Goal: Task Accomplishment & Management: Manage account settings

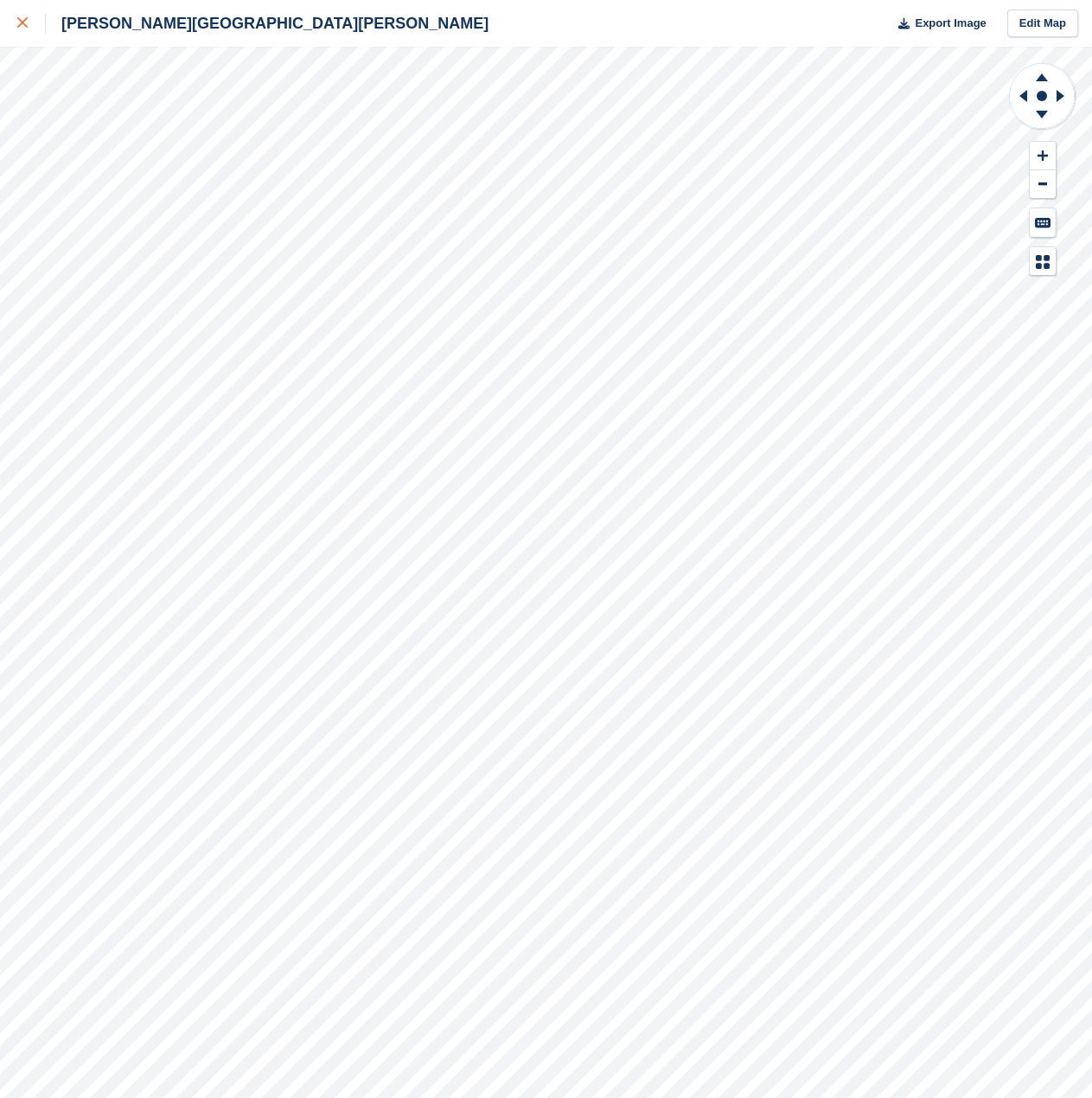
click at [17, 21] on icon at bounding box center [22, 22] width 11 height 11
click at [246, 116] on div "Hopper Hill Road Export Image Edit Map" at bounding box center [546, 549] width 1092 height 1098
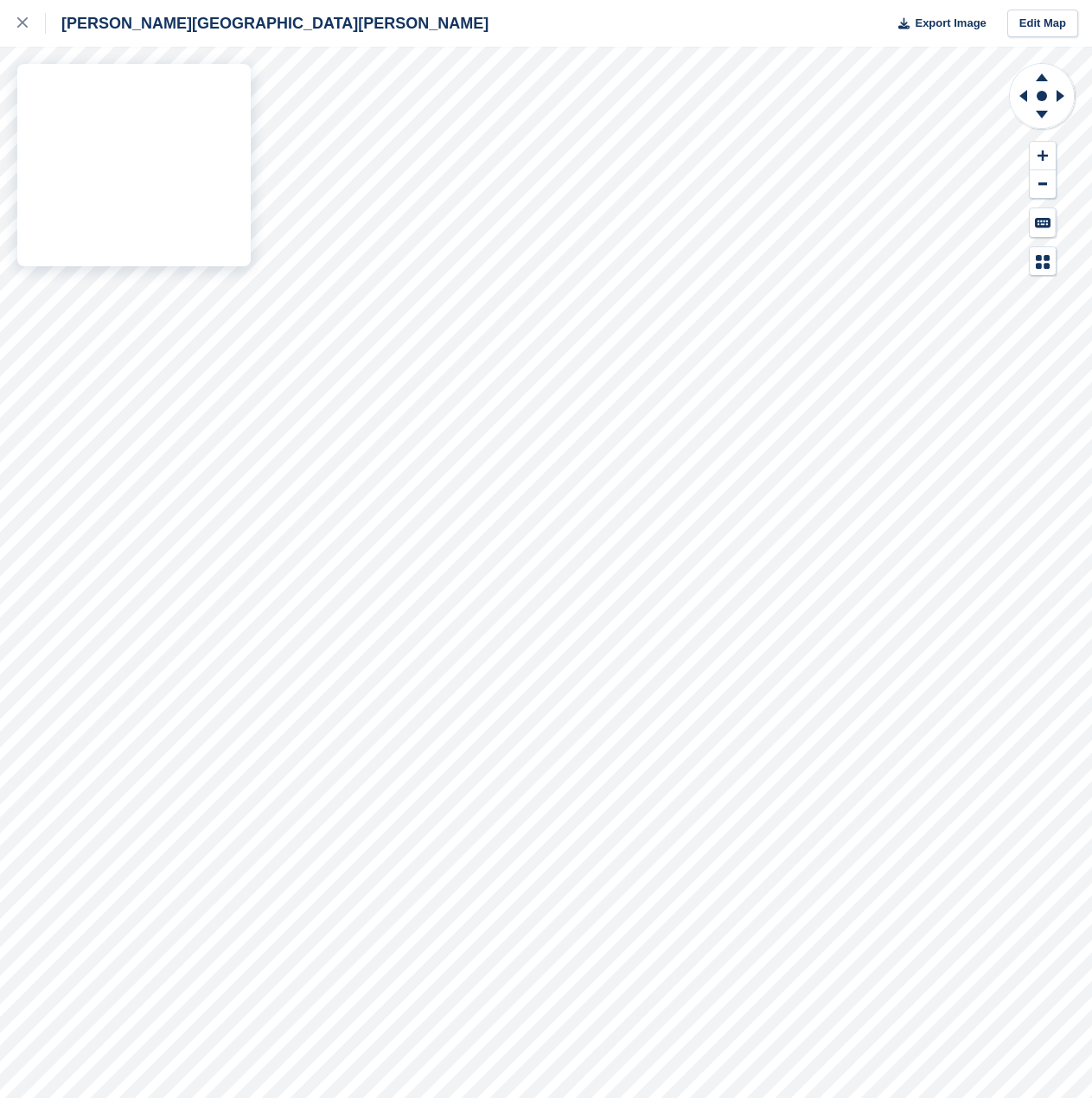
click at [51, 120] on div "Hopper Hill Road Export Image Edit Map" at bounding box center [546, 549] width 1092 height 1098
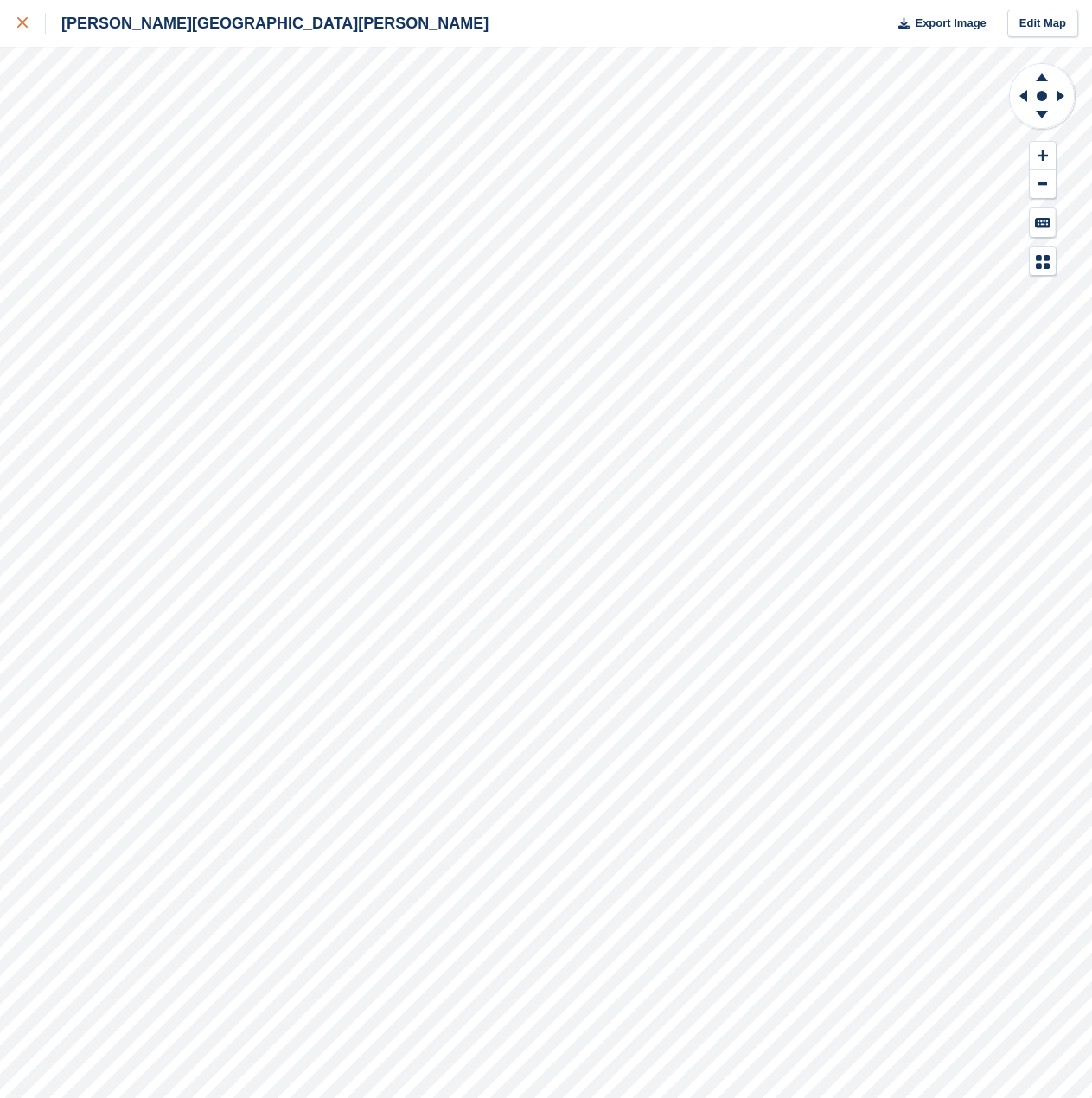
click at [19, 18] on icon at bounding box center [22, 22] width 11 height 11
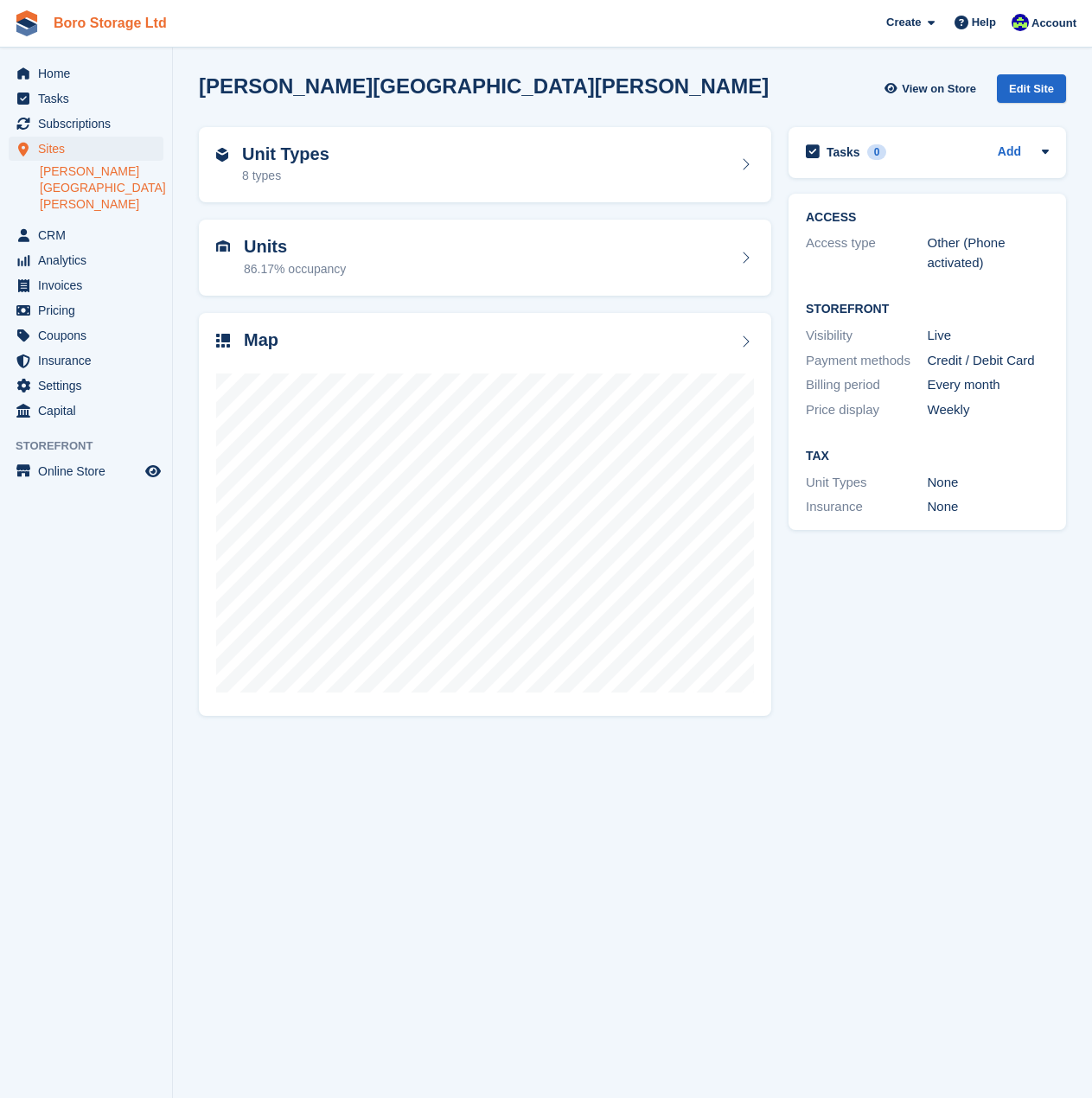
click at [52, 22] on link "Boro Storage Ltd" at bounding box center [110, 23] width 127 height 29
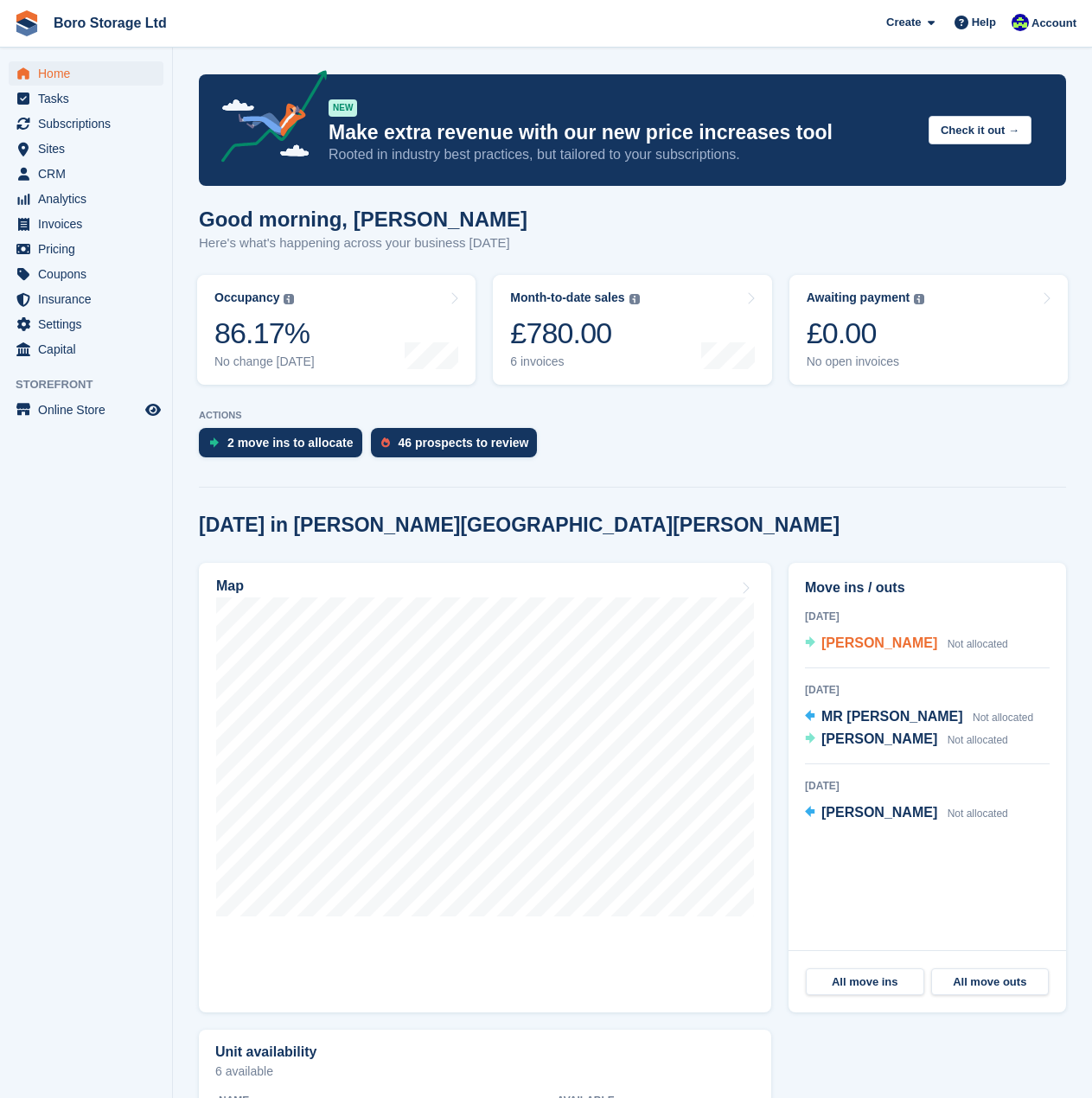
click at [857, 647] on span "[PERSON_NAME]" at bounding box center [879, 642] width 116 height 14
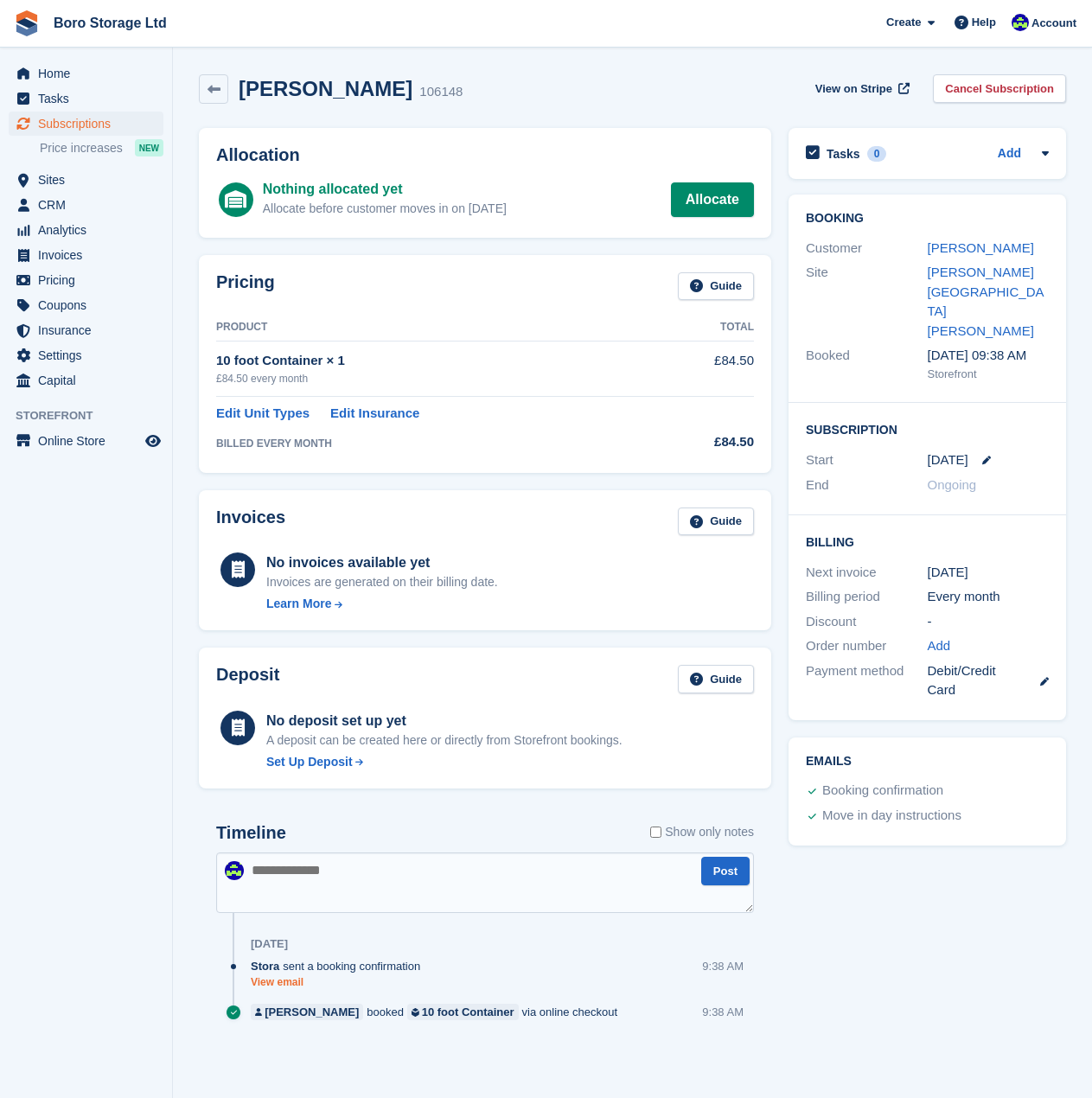
click at [276, 980] on link "View email" at bounding box center [340, 983] width 178 height 14
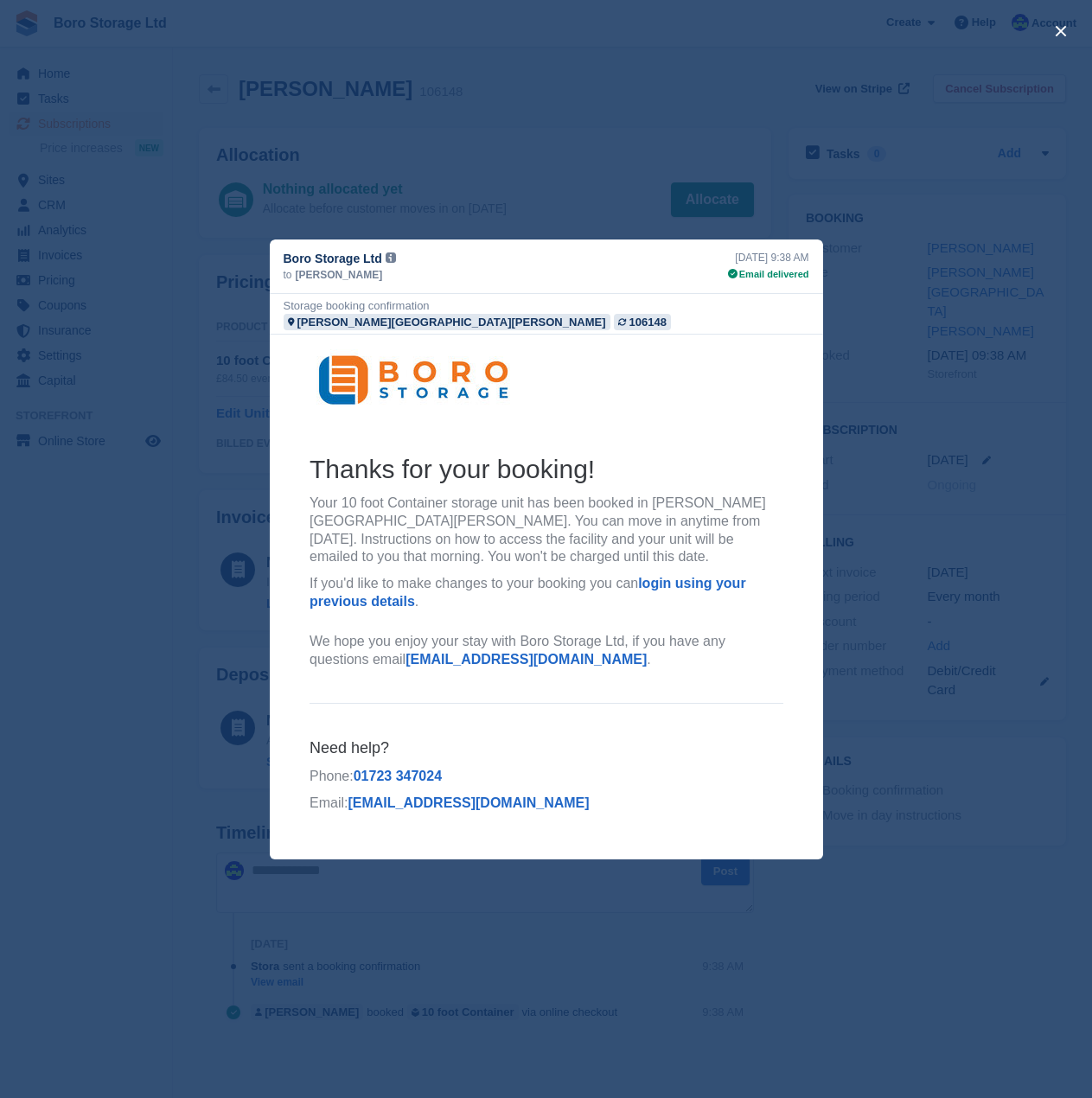
click at [955, 455] on div "close" at bounding box center [546, 549] width 1092 height 1098
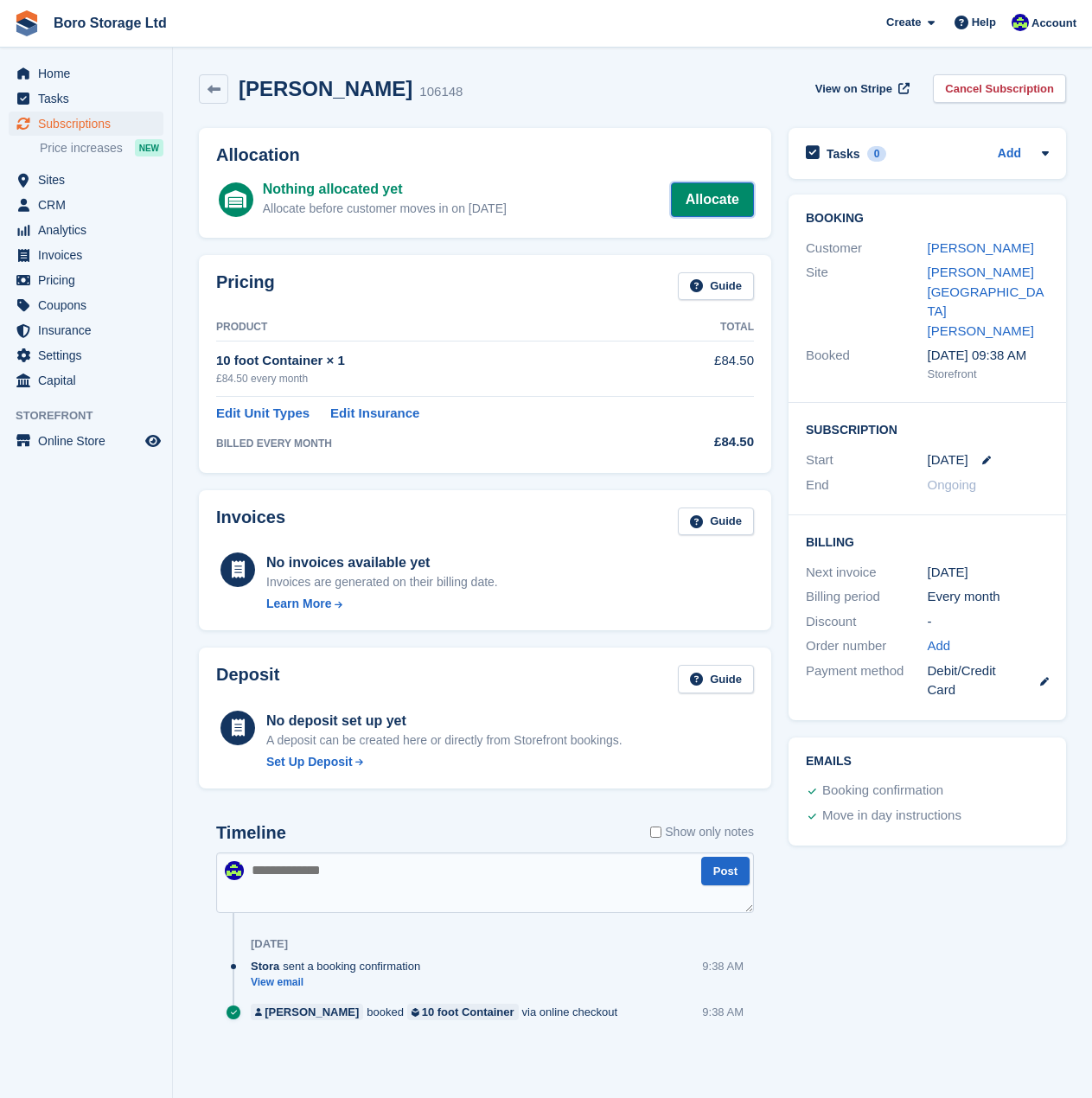
click at [728, 194] on link "Allocate" at bounding box center [712, 199] width 83 height 35
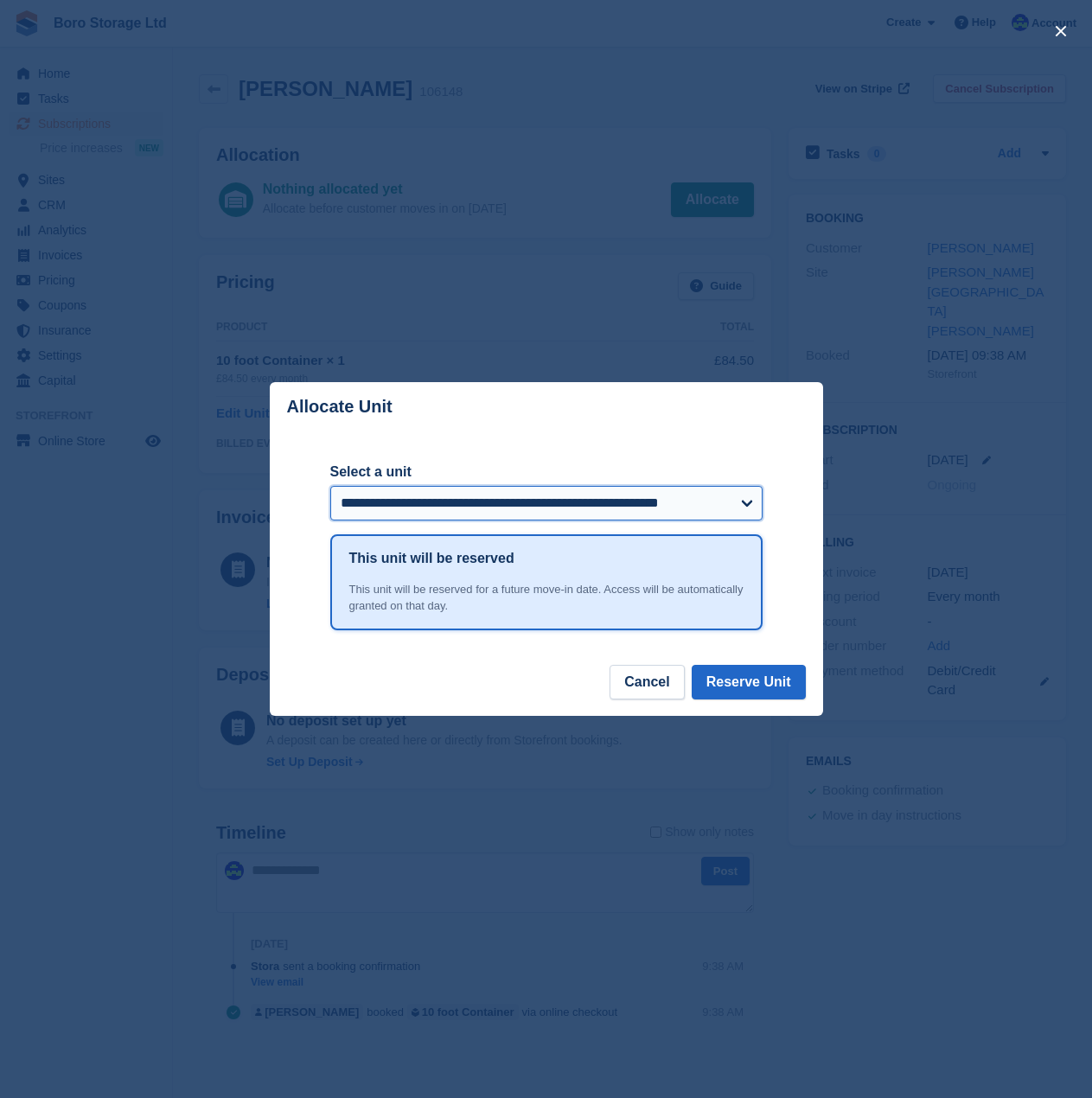
click at [456, 507] on select "**********" at bounding box center [547, 503] width 433 height 35
select select "******"
click at [331, 487] on select "**********" at bounding box center [547, 503] width 433 height 35
click at [754, 687] on button "Reserve Unit" at bounding box center [749, 682] width 114 height 35
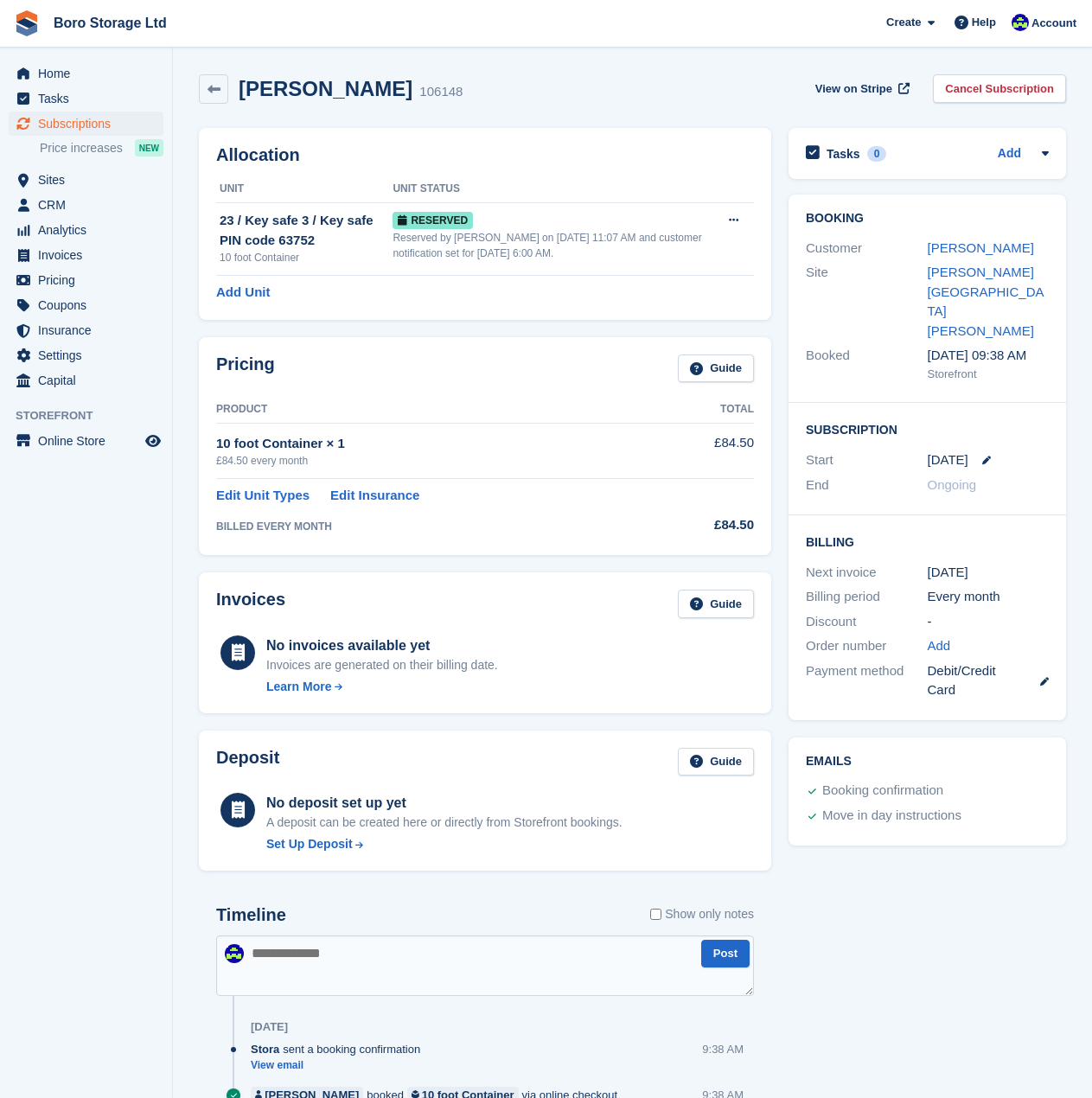
click at [92, 44] on span "Boro Storage Ltd Create Subscription Invoice Contact Deal Discount Page Help Ch…" at bounding box center [546, 23] width 1092 height 46
click at [98, 25] on link "Boro Storage Ltd" at bounding box center [110, 23] width 127 height 29
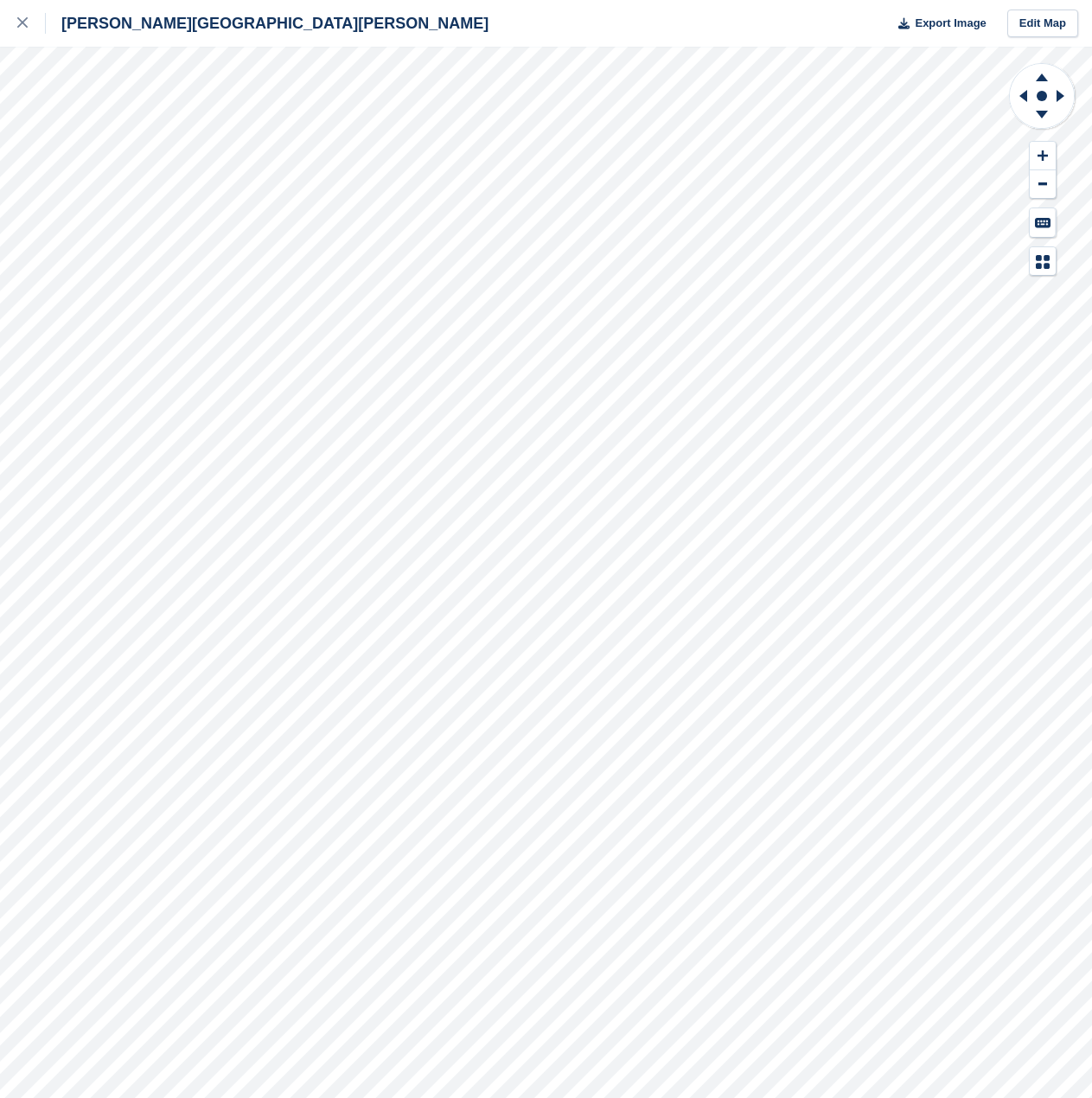
click at [79, 306] on div "[PERSON_NAME] [PERSON_NAME] Road Export Image Edit Map" at bounding box center [546, 549] width 1092 height 1098
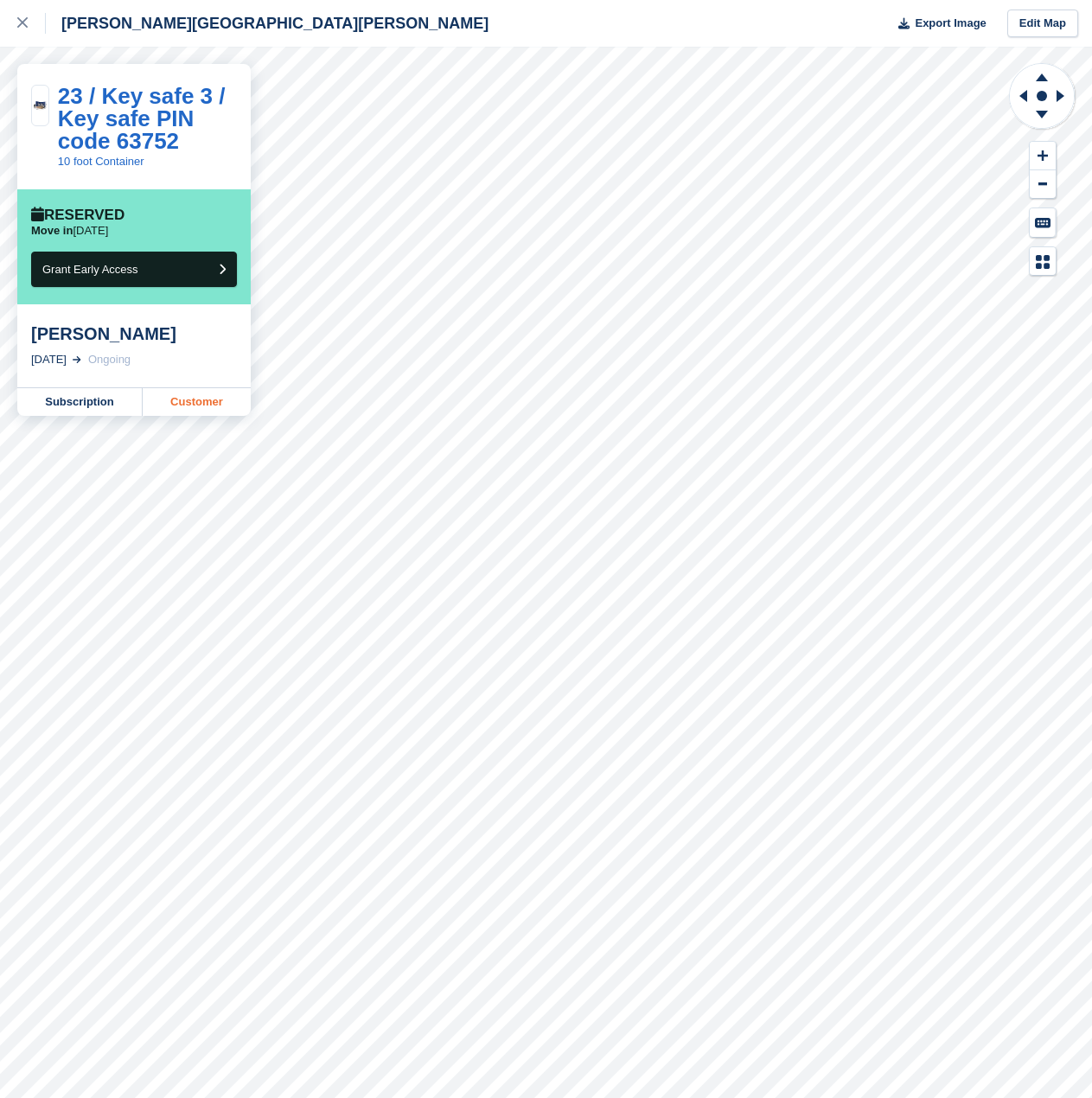
click at [186, 402] on link "Customer" at bounding box center [197, 402] width 108 height 28
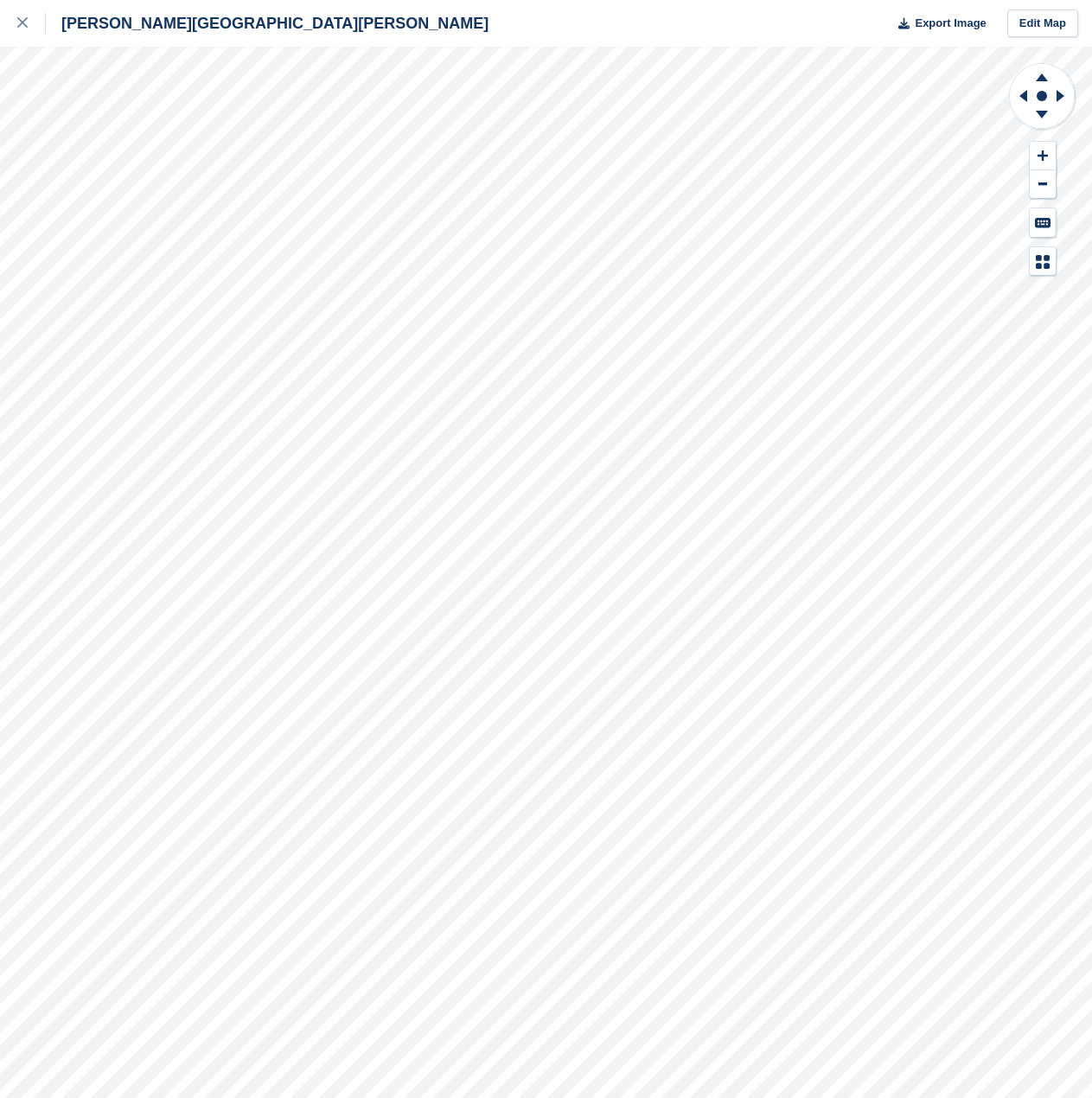
click at [229, 257] on div "[PERSON_NAME] [PERSON_NAME] Road Export Image Edit Map" at bounding box center [546, 549] width 1092 height 1098
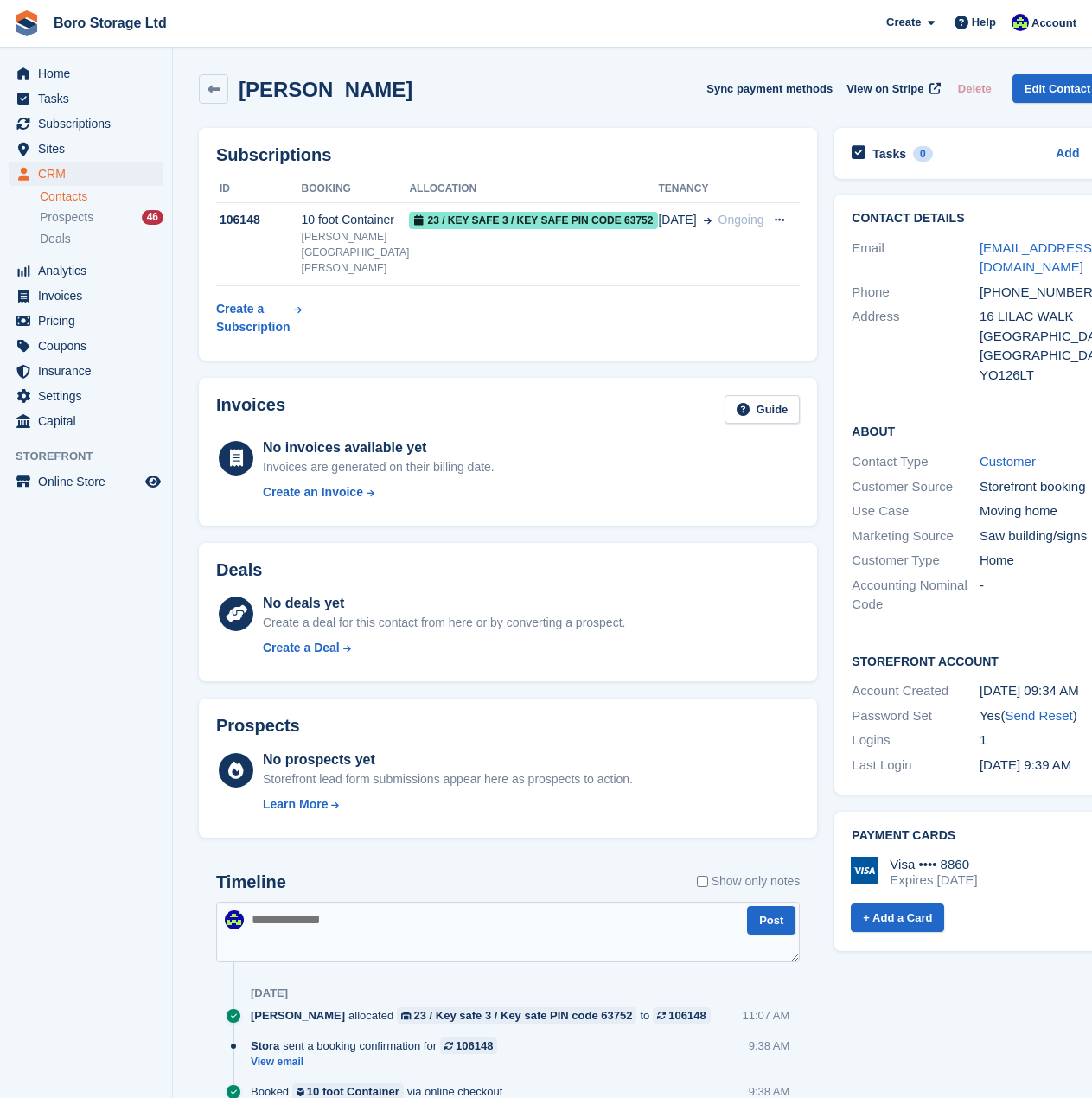
click at [980, 317] on div "16 LILAC WALK" at bounding box center [1044, 317] width 128 height 20
drag, startPoint x: 1032, startPoint y: 292, endPoint x: 983, endPoint y: 296, distance: 49.2
click at [983, 296] on div "+447804464017" at bounding box center [1044, 292] width 128 height 20
click at [981, 320] on div "16 LILAC WALK" at bounding box center [1044, 317] width 128 height 20
drag, startPoint x: 1025, startPoint y: 290, endPoint x: 928, endPoint y: 301, distance: 97.6
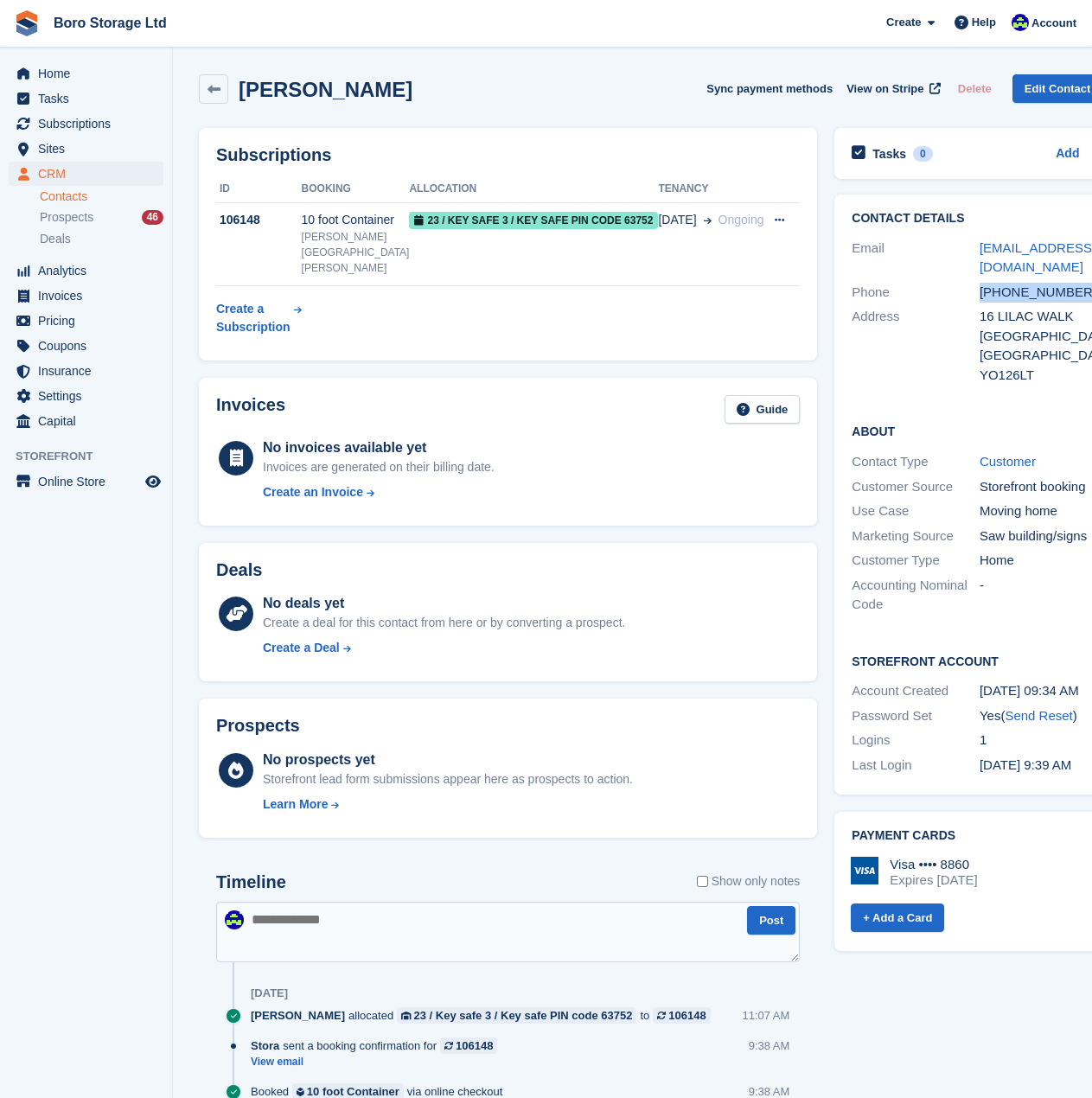
click at [980, 301] on div "+447804464017" at bounding box center [1044, 292] width 128 height 20
copy div "+447804464017"
click at [980, 355] on div "United Kingdom" at bounding box center [1044, 356] width 128 height 20
drag, startPoint x: 336, startPoint y: 88, endPoint x: 242, endPoint y: 97, distance: 94.4
click at [242, 97] on div "Chris Thistleton Sync payment methods View on Stripe Delete Edit Contact" at bounding box center [651, 88] width 903 height 29
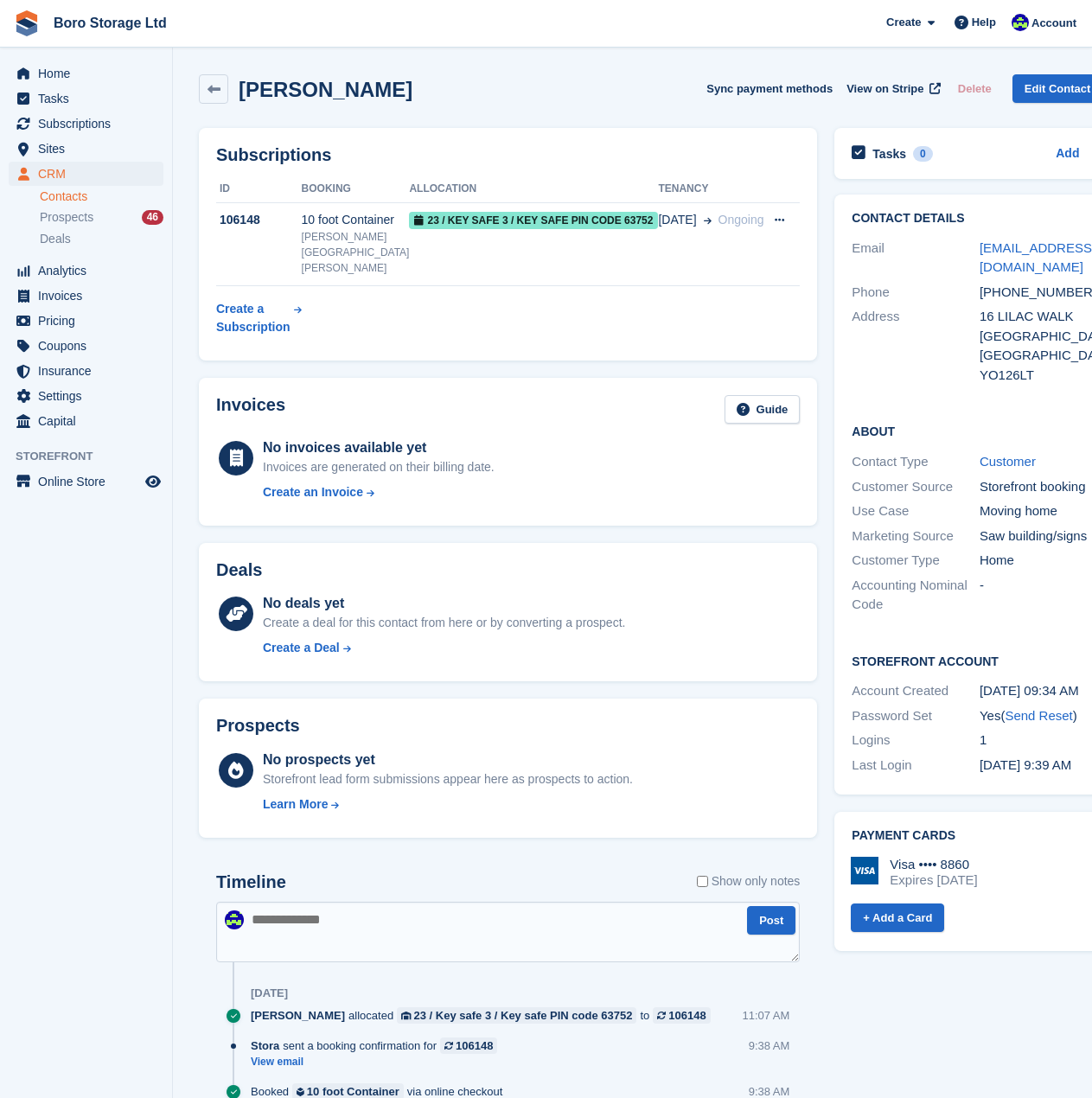
copy h2 "[PERSON_NAME]"
click at [65, 78] on span "Home" at bounding box center [90, 73] width 104 height 24
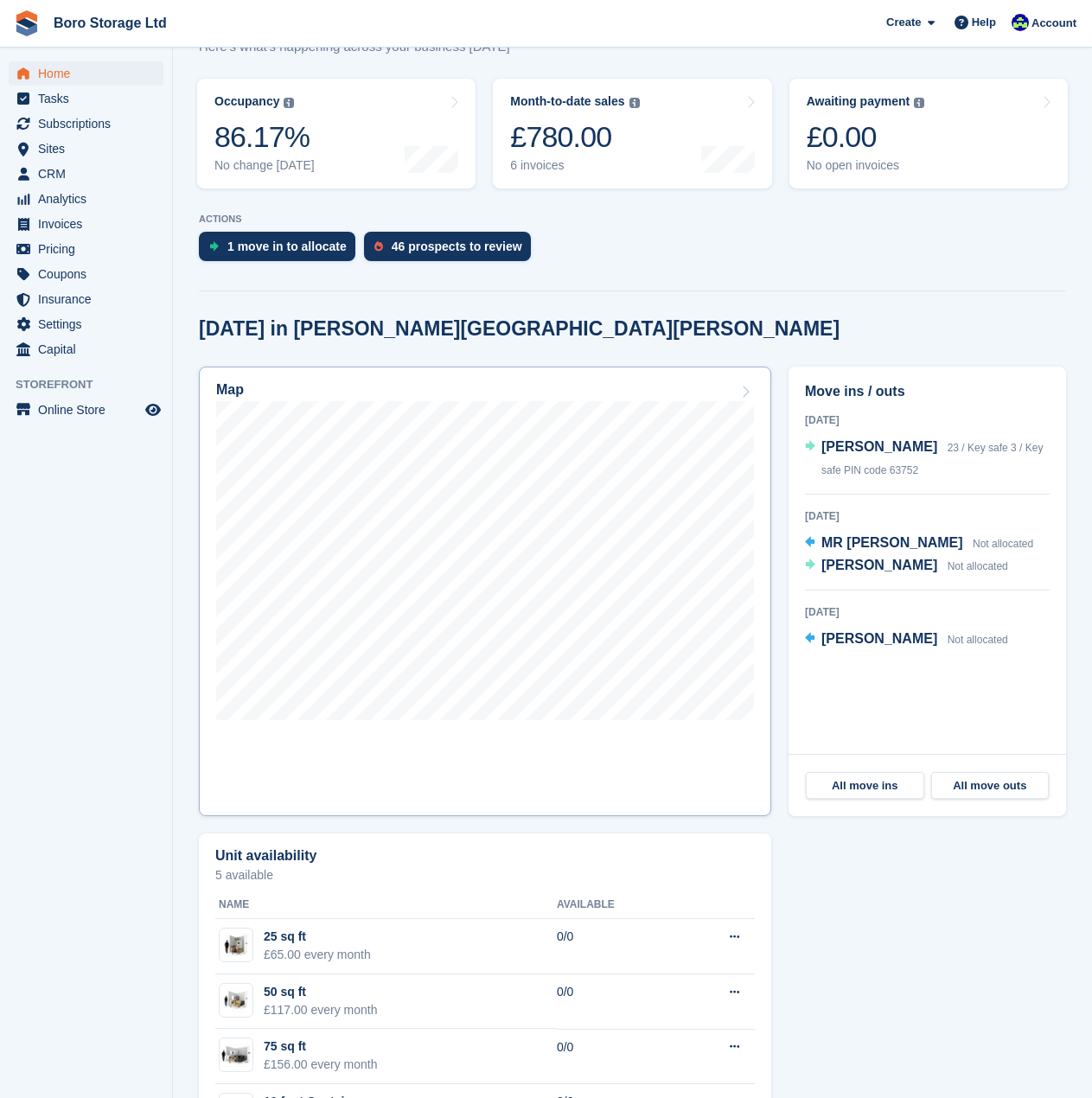
scroll to position [194, 0]
